Goal: Task Accomplishment & Management: Manage account settings

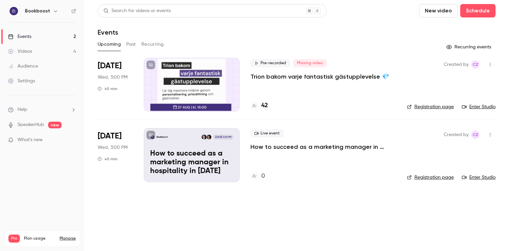
click at [275, 61] on span "Pre-recorded" at bounding box center [270, 63] width 40 height 8
click at [286, 149] on p "How to succeed as a marketing manager in hospitality in [DATE]" at bounding box center [323, 147] width 146 height 8
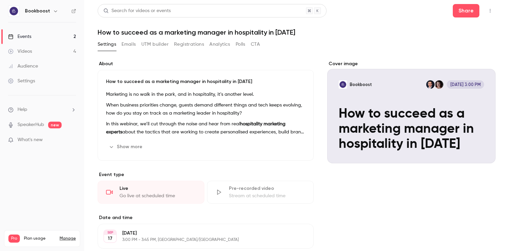
click at [230, 85] on p "How to succeed as a marketing manager in hospitality in [DATE]" at bounding box center [205, 81] width 199 height 7
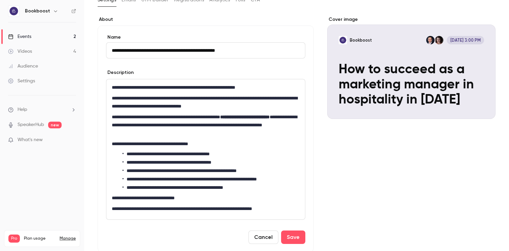
scroll to position [48, 0]
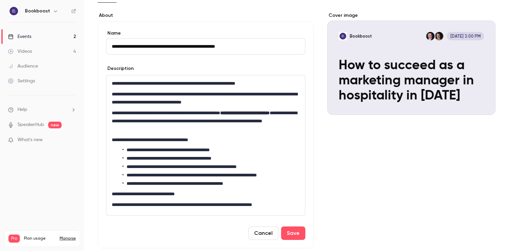
type input "**********"
click at [350, 200] on div "Cover image Bookboost [DATE] 3:00 PM How to succeed as a marketing manager in h…" at bounding box center [411, 240] width 168 height 456
click at [296, 233] on button "Save" at bounding box center [293, 233] width 24 height 13
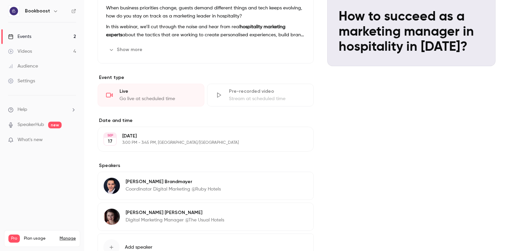
scroll to position [0, 0]
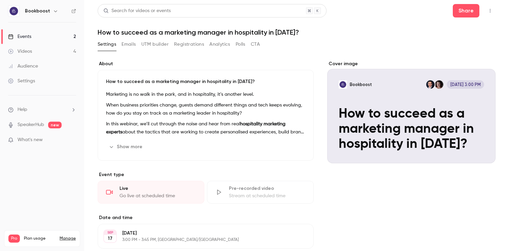
click at [129, 46] on button "Emails" at bounding box center [129, 44] width 14 height 11
